Goal: Browse casually

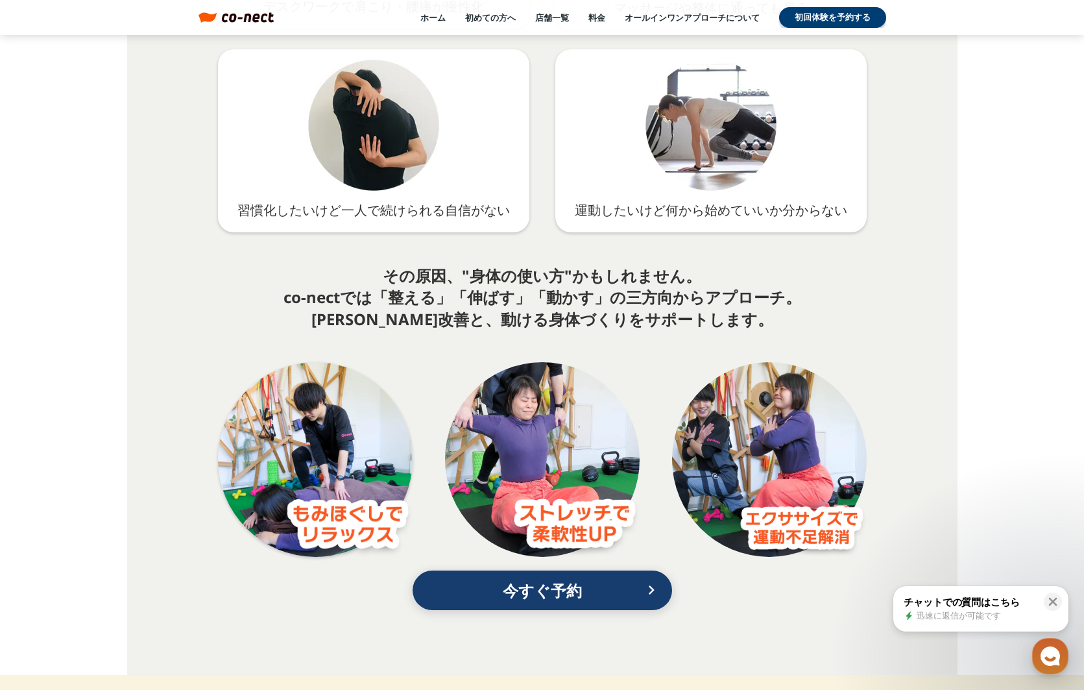
scroll to position [2238, 0]
